Goal: Transaction & Acquisition: Purchase product/service

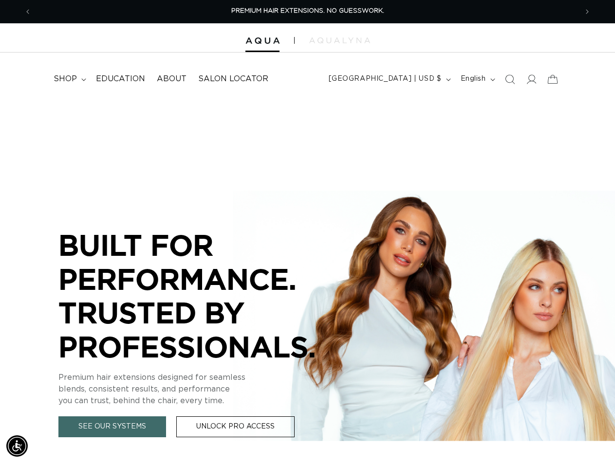
drag, startPoint x: 500, startPoint y: 81, endPoint x: 521, endPoint y: 82, distance: 21.0
click at [501, 81] on span "Search" at bounding box center [509, 79] width 21 height 21
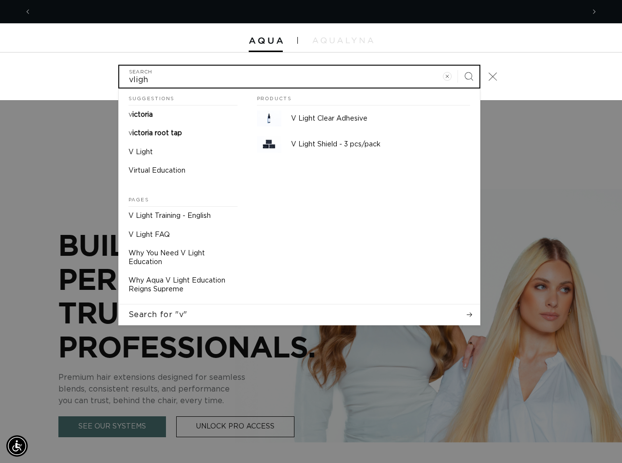
scroll to position [0, 553]
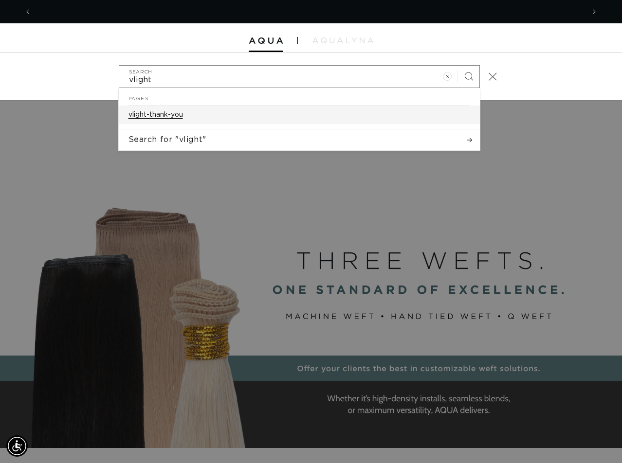
click at [218, 113] on link "vlight-thank-you" at bounding box center [299, 115] width 361 height 18
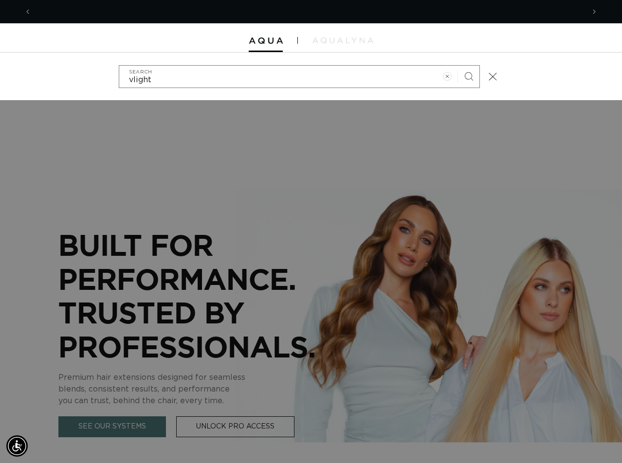
scroll to position [0, 0]
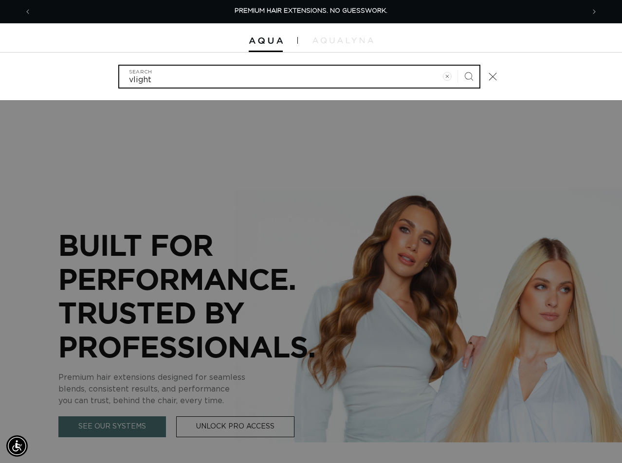
click at [133, 80] on input "vlight" at bounding box center [299, 77] width 360 height 22
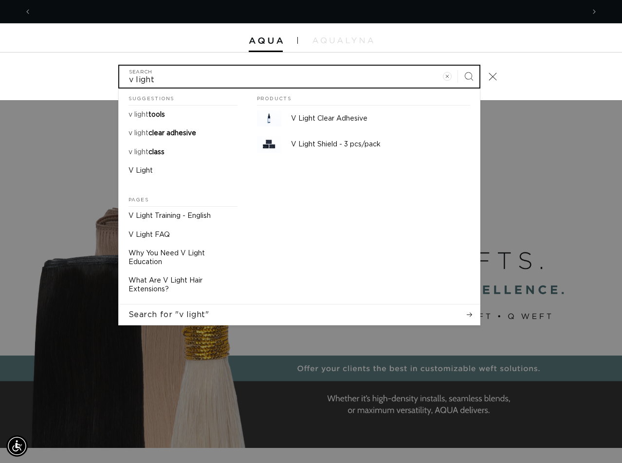
scroll to position [0, 553]
type input "v light"
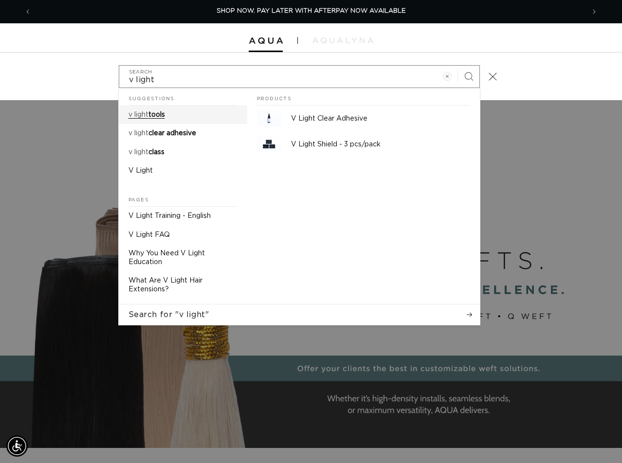
click at [152, 114] on span "tools" at bounding box center [156, 114] width 17 height 7
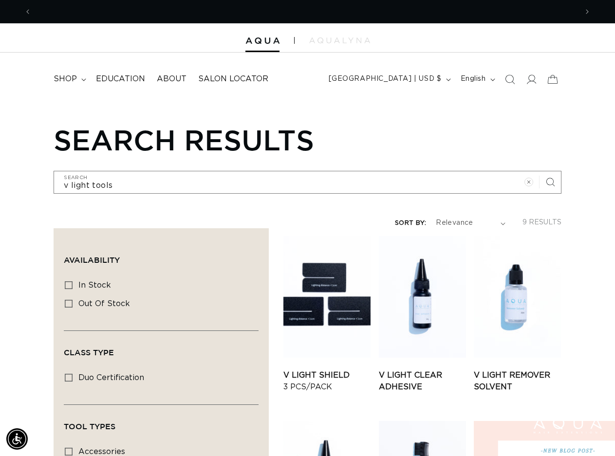
scroll to position [0, 1091]
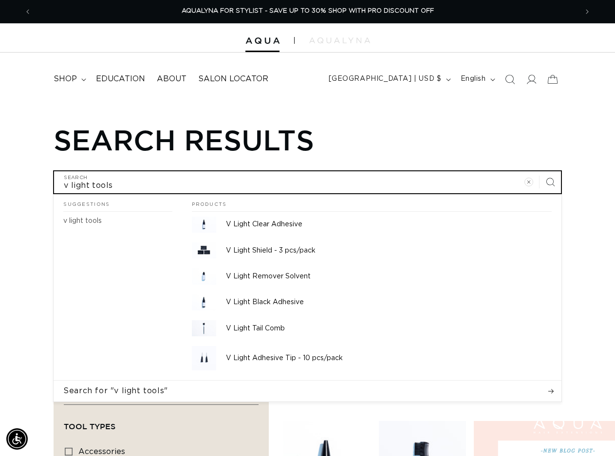
drag, startPoint x: 89, startPoint y: 188, endPoint x: 61, endPoint y: 186, distance: 27.4
click at [61, 186] on input "v light tools" at bounding box center [307, 182] width 506 height 22
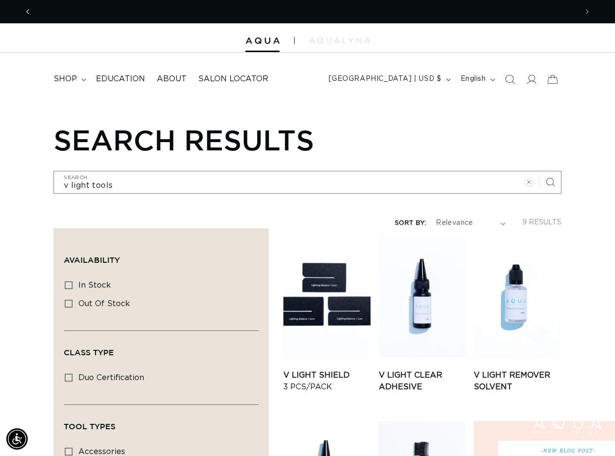
scroll to position [0, 546]
